Goal: Find specific page/section: Find specific page/section

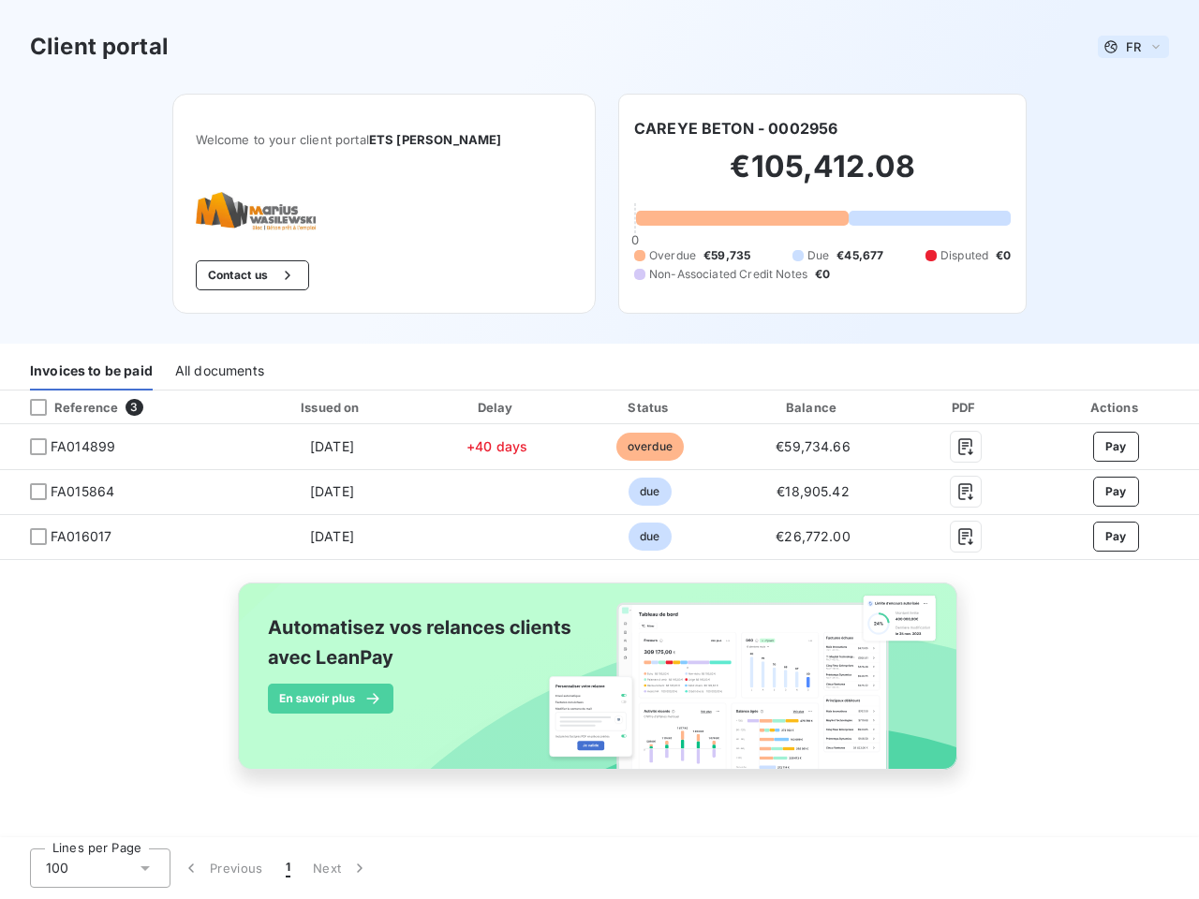
click at [1133, 47] on span "FR" at bounding box center [1133, 46] width 15 height 15
click at [234, 275] on button "Contact us" at bounding box center [252, 275] width 113 height 30
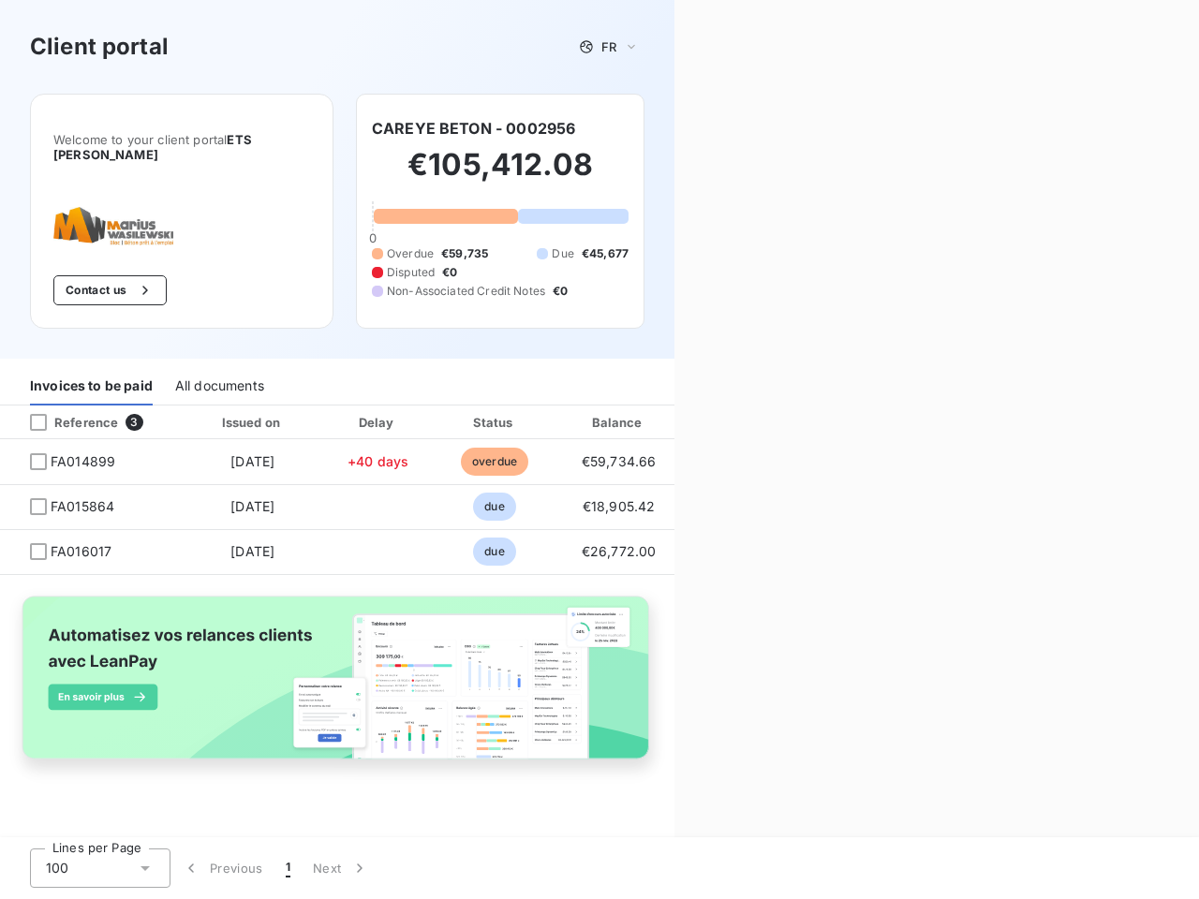
click at [735, 128] on div "Contact us Fill out the form below, and a member of our team will get back to y…" at bounding box center [936, 449] width 524 height 899
click at [91, 371] on div "Invoices to be paid" at bounding box center [91, 385] width 123 height 39
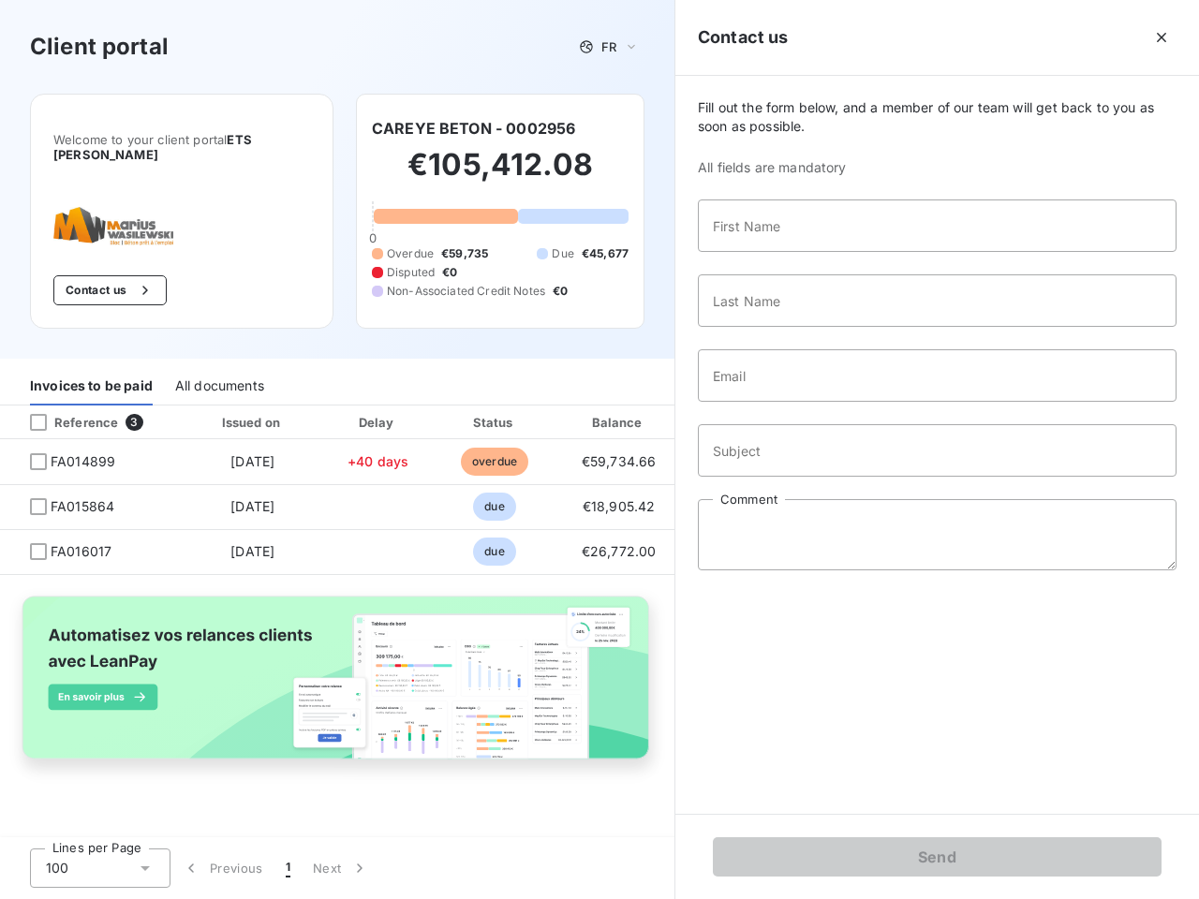
click at [218, 371] on div "All documents" at bounding box center [219, 385] width 89 height 39
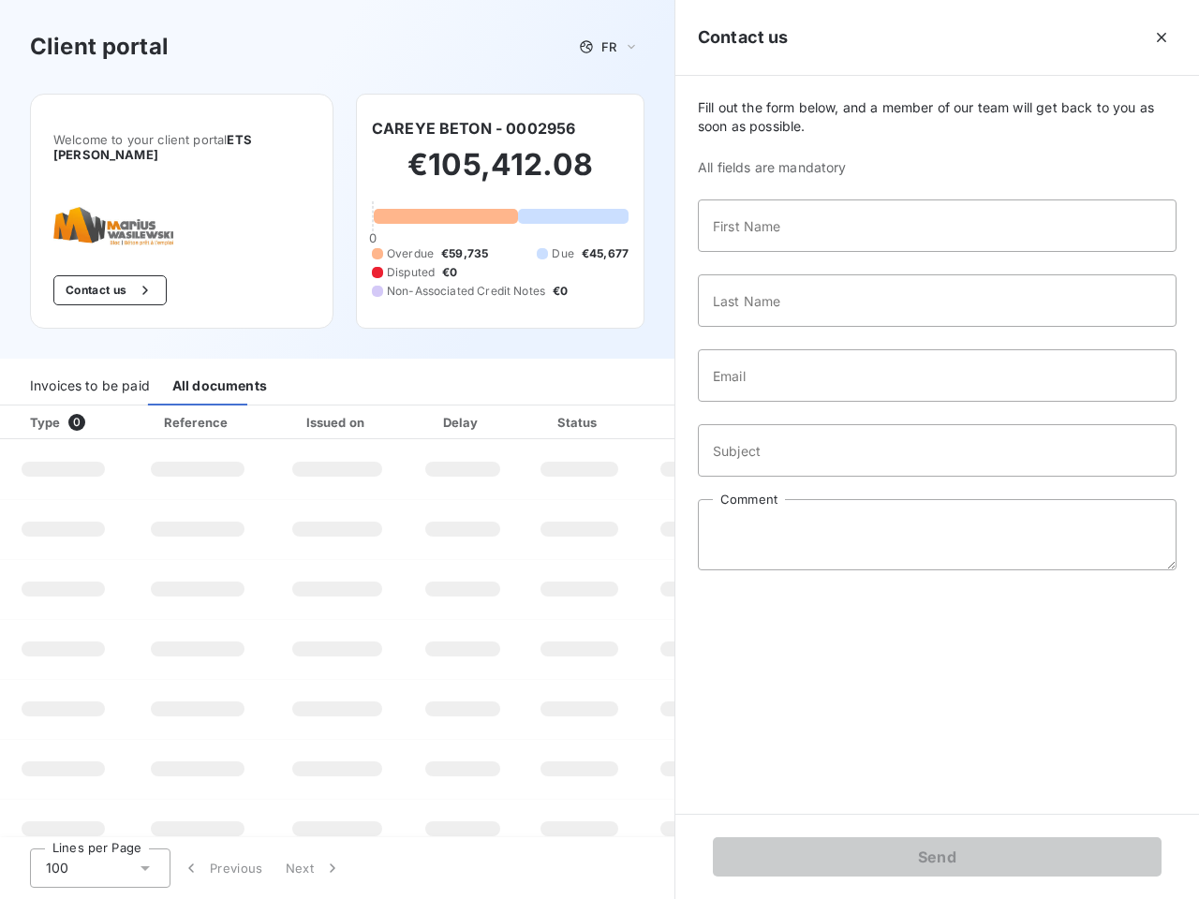
click at [121, 407] on th "Type 0" at bounding box center [63, 423] width 126 height 34
click at [38, 407] on th "Type 0" at bounding box center [63, 423] width 126 height 34
click at [332, 407] on th "Issued on" at bounding box center [337, 423] width 137 height 34
click at [496, 407] on th "Delay" at bounding box center [463, 423] width 114 height 34
click at [649, 407] on th "Amount" at bounding box center [702, 423] width 127 height 34
